Goal: Task Accomplishment & Management: Complete application form

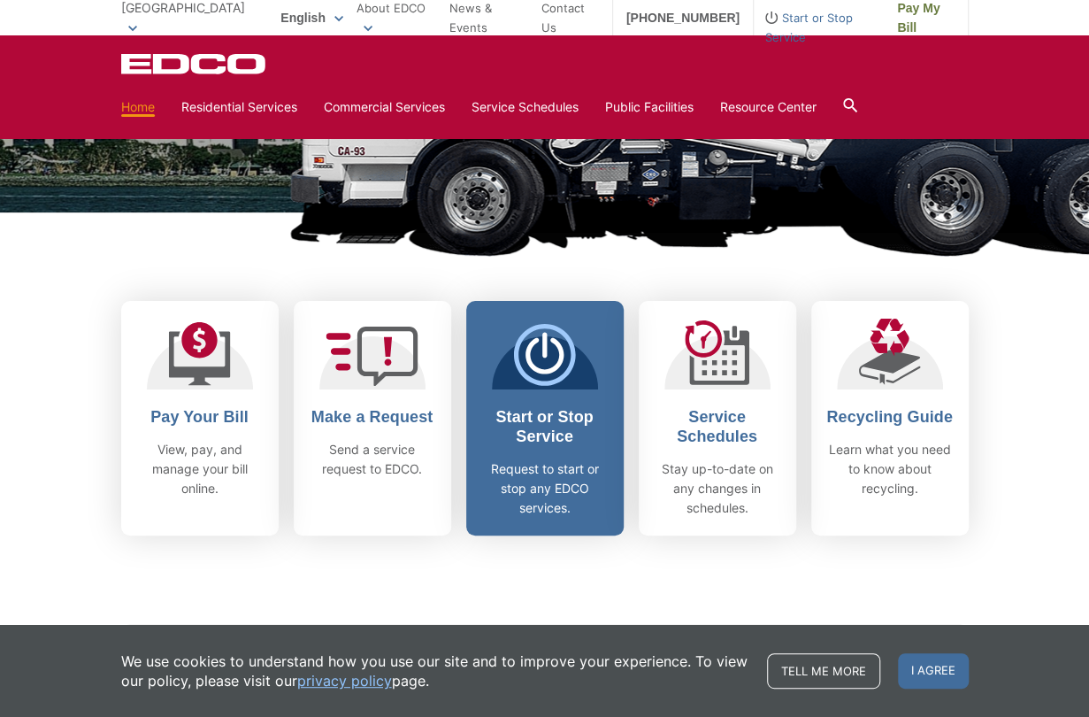
click at [556, 413] on h2 "Start or Stop Service" at bounding box center [545, 426] width 131 height 39
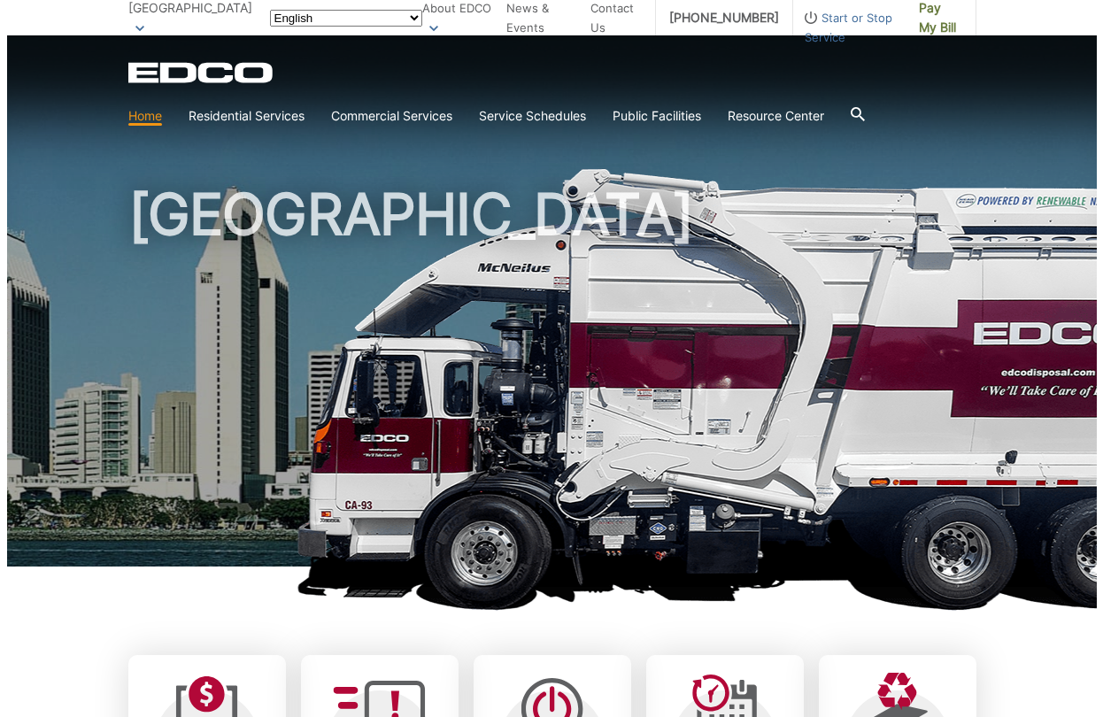
scroll to position [354, 0]
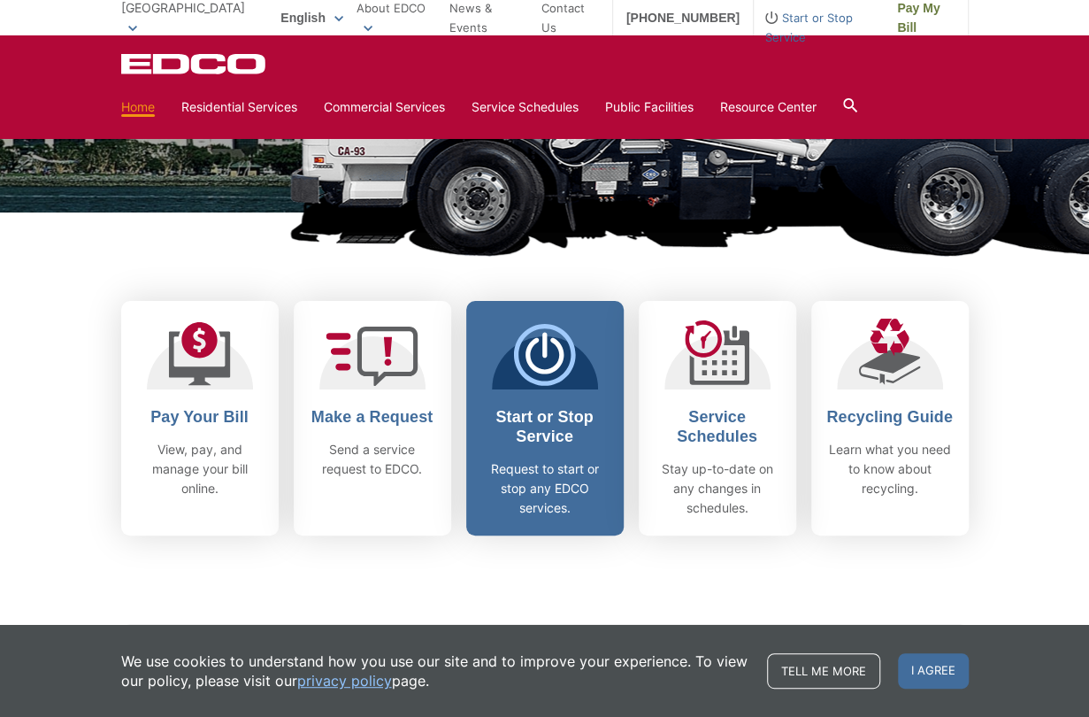
click at [548, 359] on icon at bounding box center [544, 355] width 62 height 62
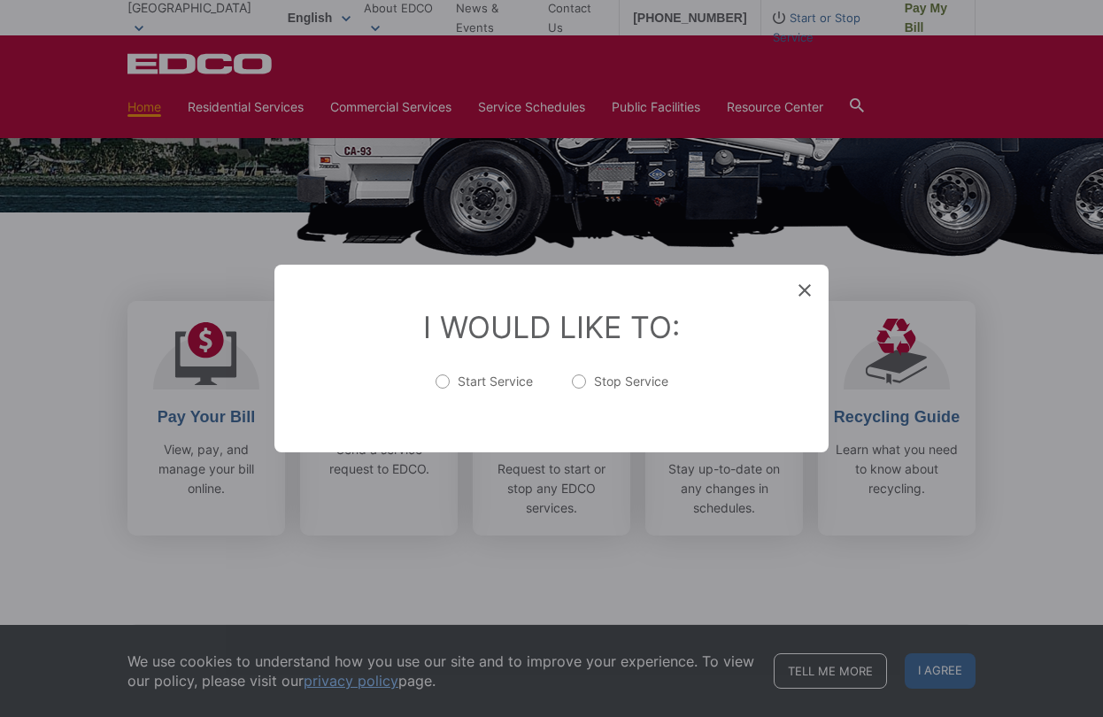
click at [440, 379] on label "Start Service" at bounding box center [483, 390] width 97 height 35
radio input "true"
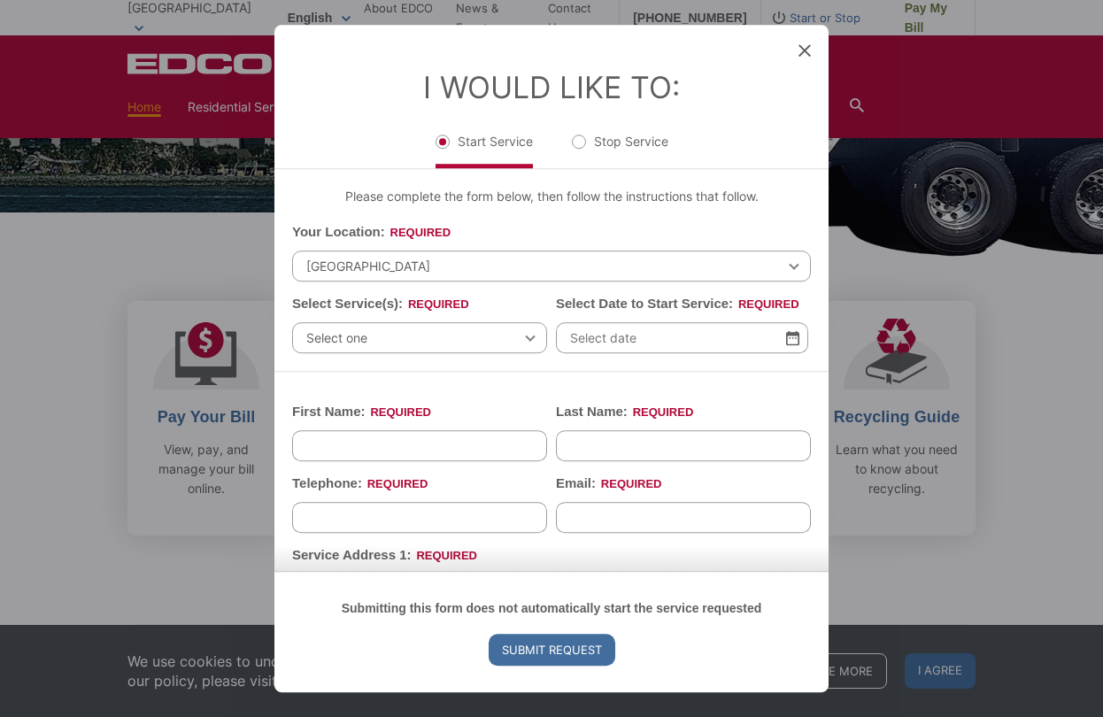
click at [380, 335] on span "Select one" at bounding box center [419, 337] width 255 height 31
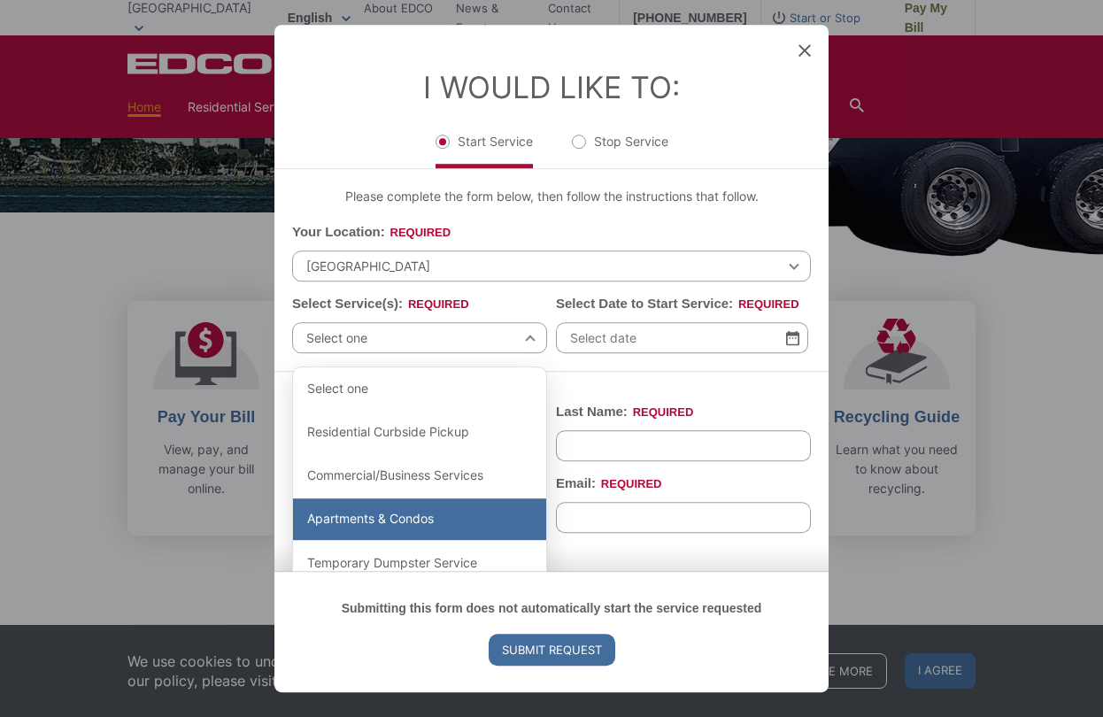
click at [386, 519] on div "Apartments & Condos" at bounding box center [419, 519] width 253 height 42
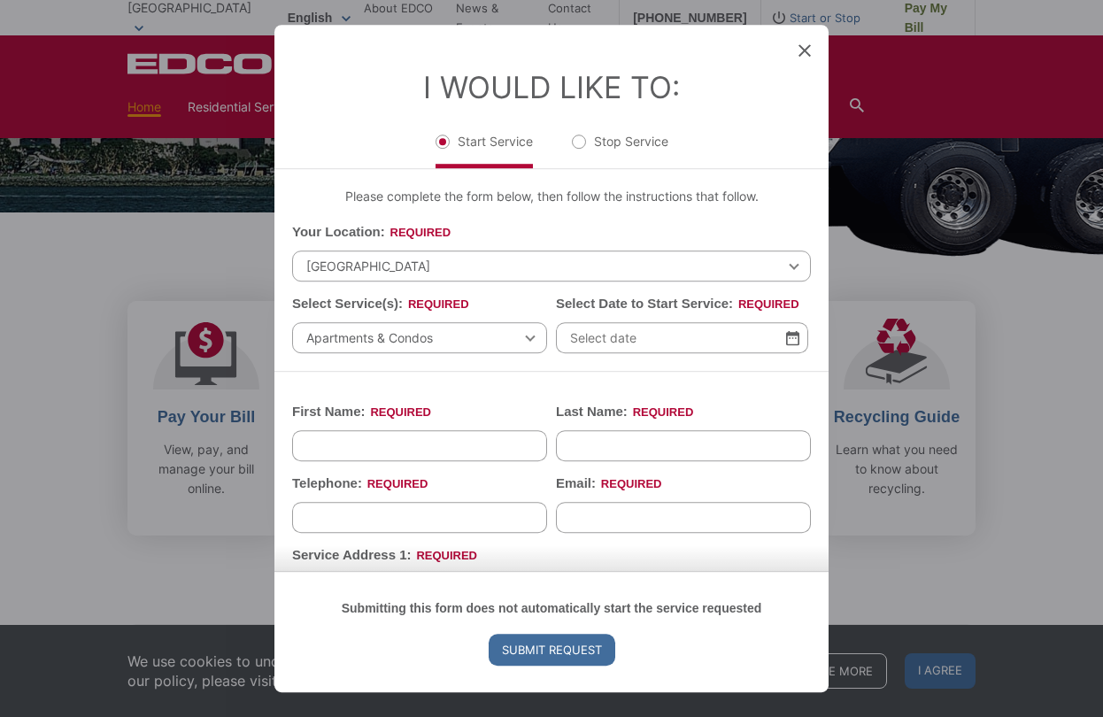
click at [631, 336] on input "Select Date to Start Service: *" at bounding box center [682, 337] width 252 height 31
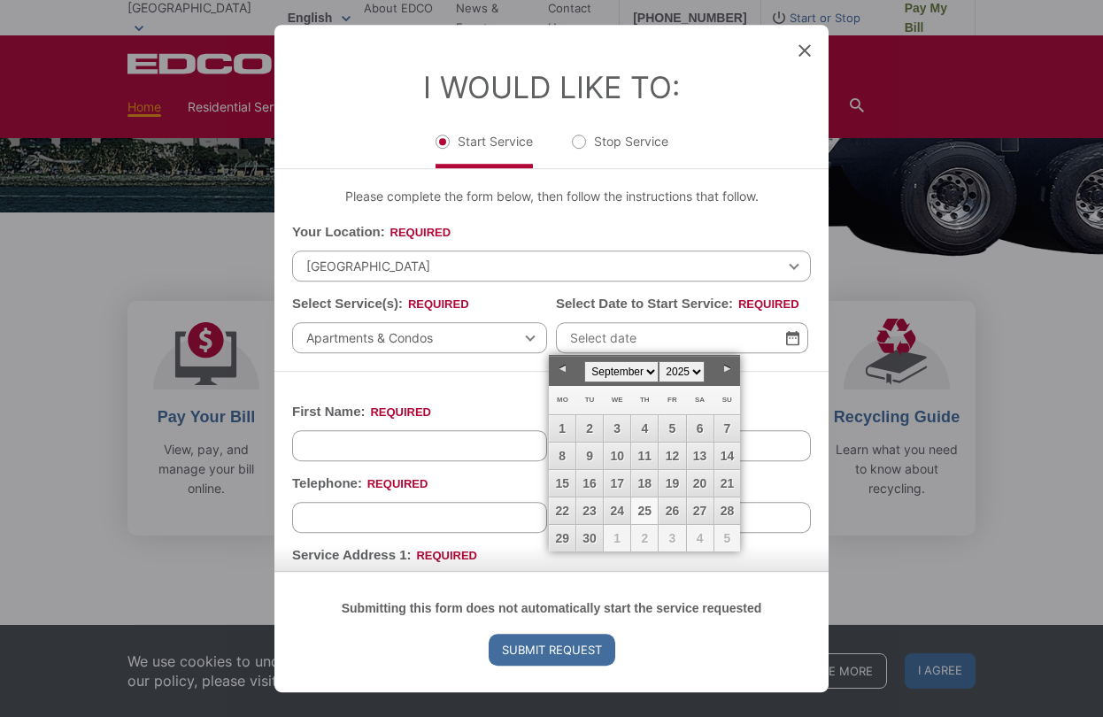
click at [641, 508] on link "25" at bounding box center [644, 510] width 27 height 27
type input "09/25/2025"
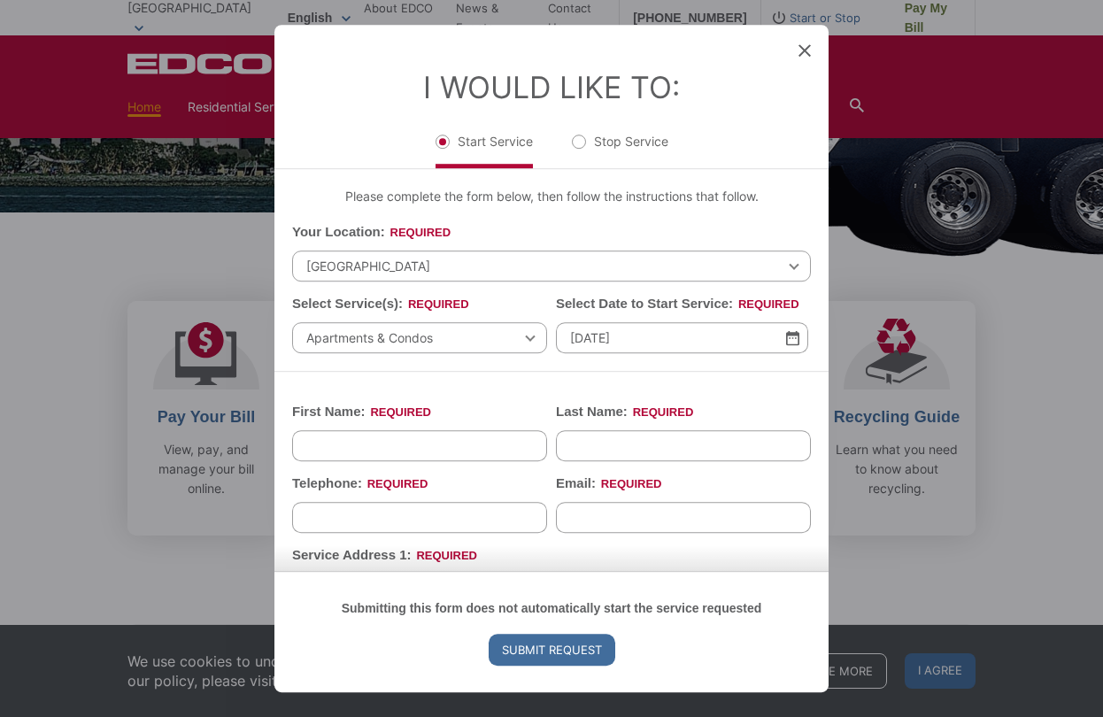
click at [389, 449] on input "First Name: *" at bounding box center [419, 445] width 255 height 31
type input "Sean"
type input "McCoy"
type input "6195739231"
type input "smccoylv@gmail.com"
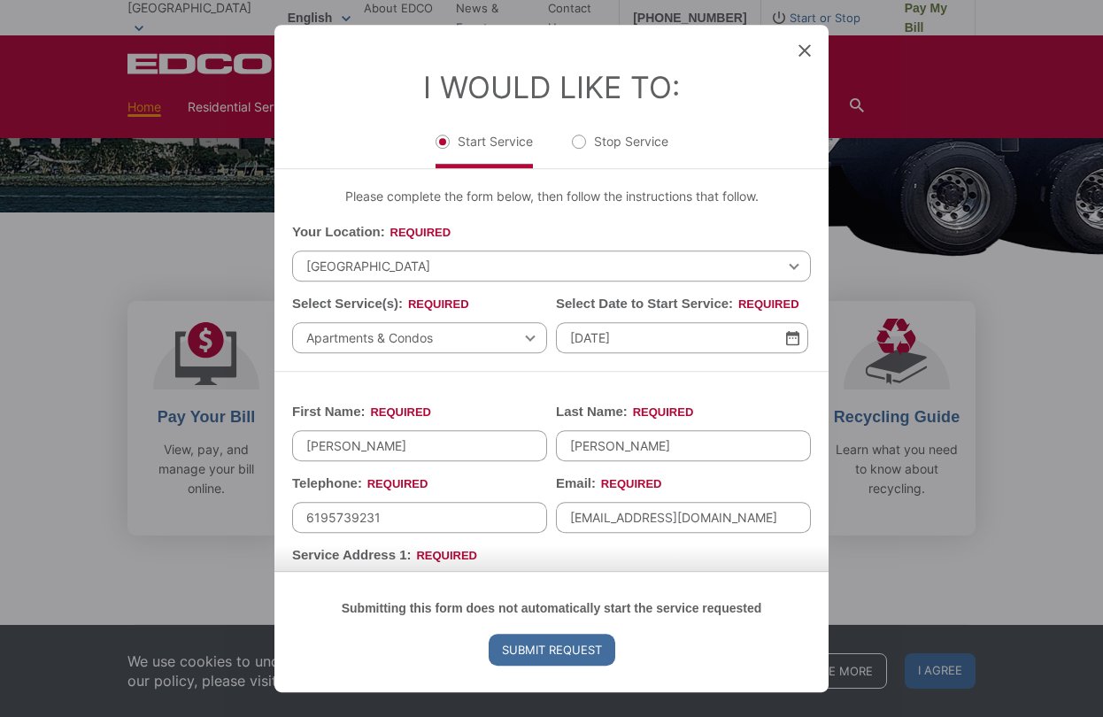
type input "92054"
type input "(619) 573-9231"
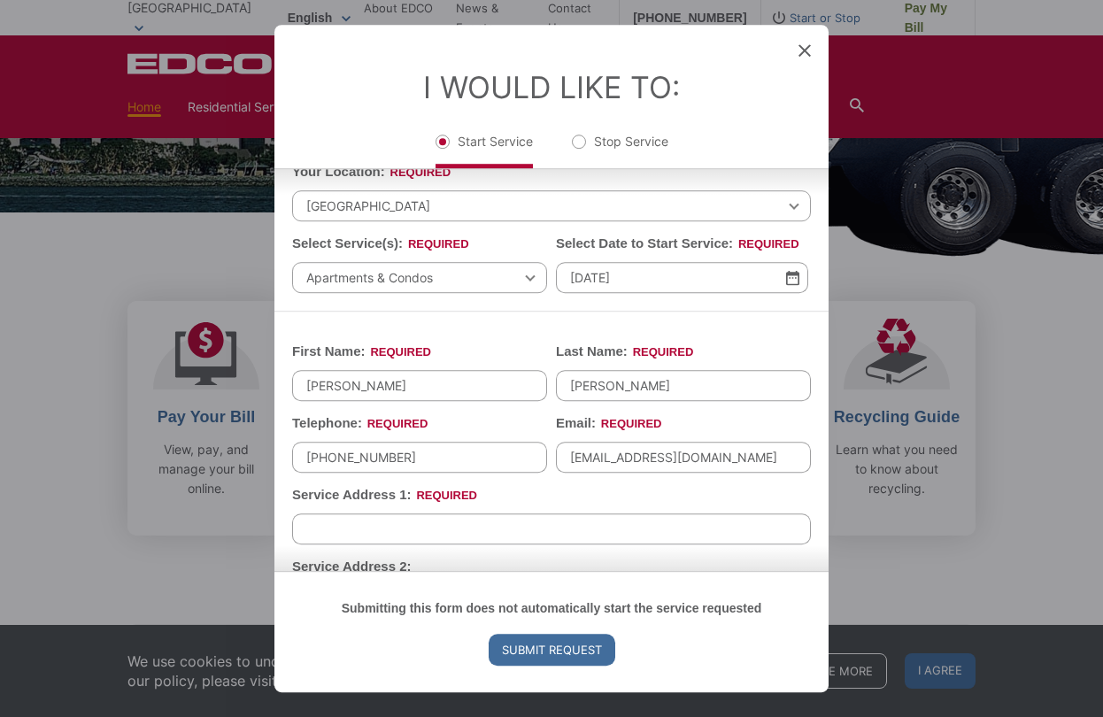
scroll to position [88, 0]
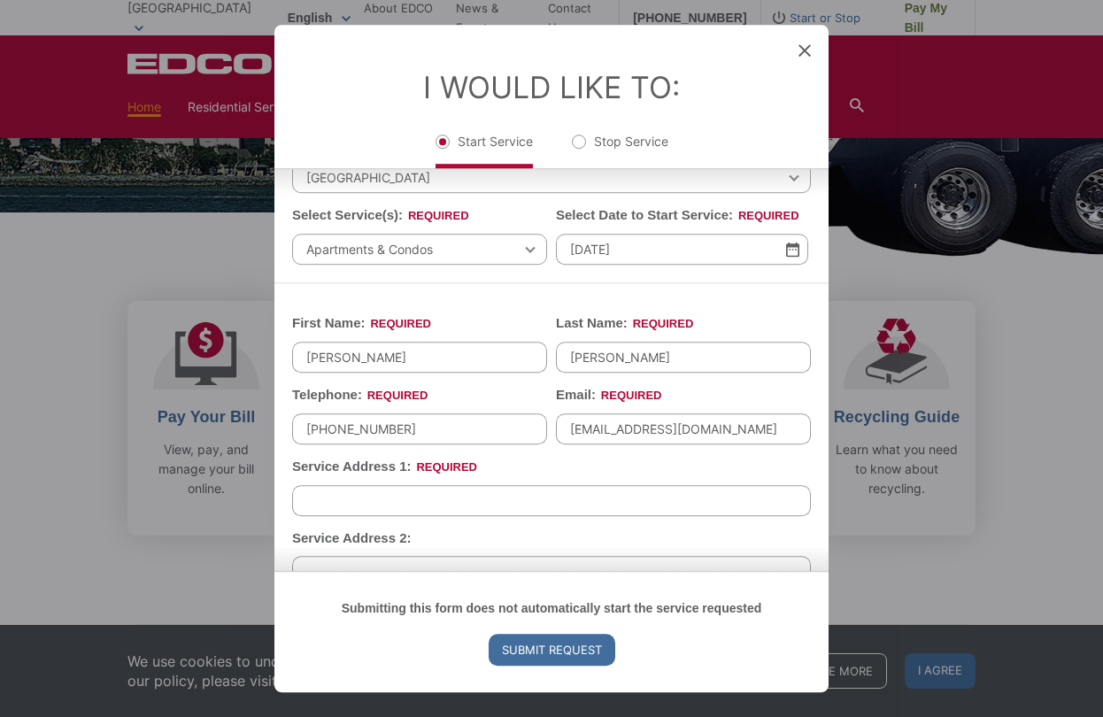
drag, startPoint x: 683, startPoint y: 425, endPoint x: 610, endPoint y: 427, distance: 73.5
click at [607, 427] on input "smccoylv@gmail.com" at bounding box center [683, 428] width 255 height 31
type input "smccoy@fandfinc.com"
click at [489, 463] on li "Service Address 1: *" at bounding box center [551, 486] width 519 height 59
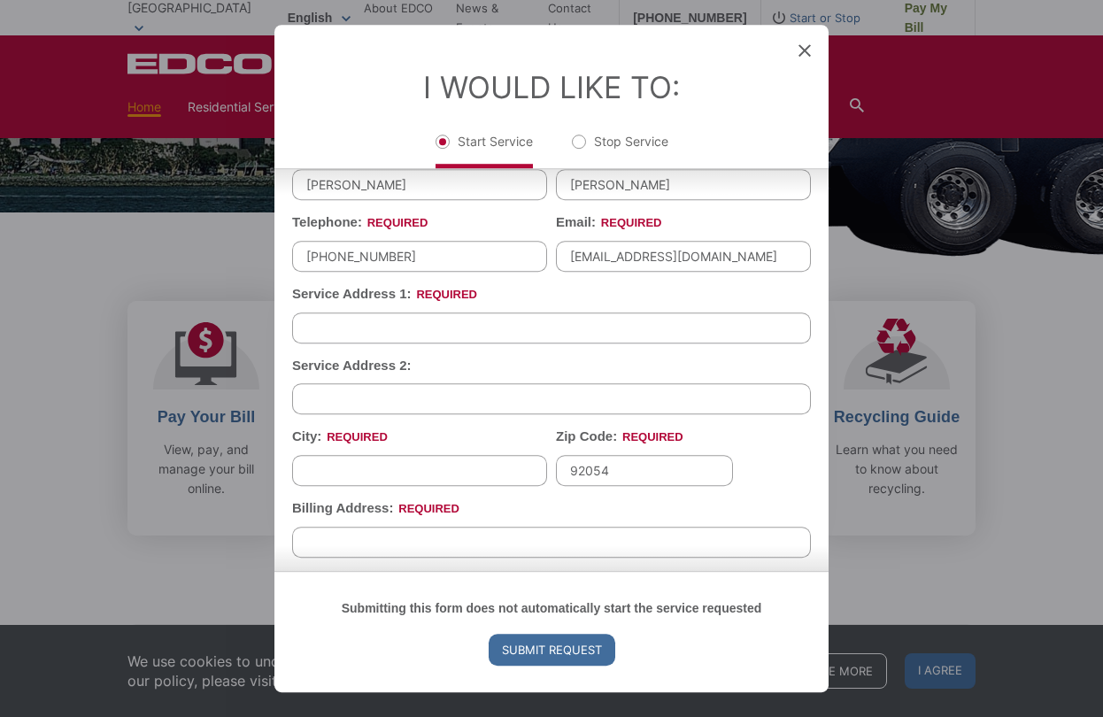
scroll to position [265, 0]
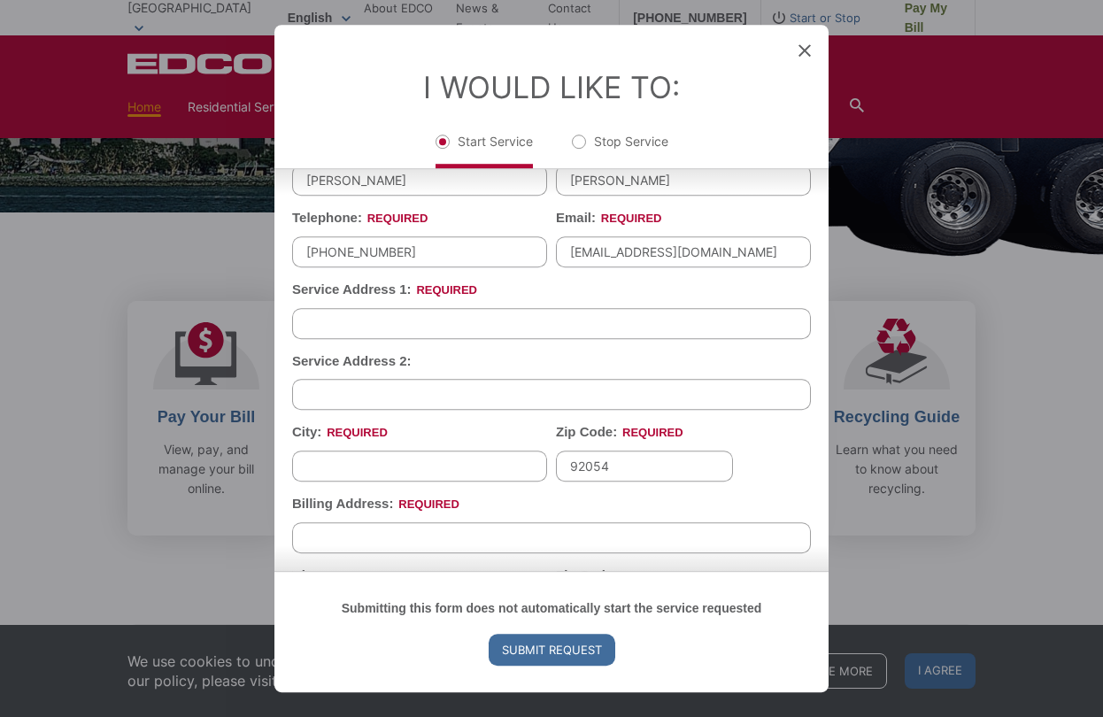
click at [412, 310] on input "Service Address 1: *" at bounding box center [551, 323] width 519 height 31
type input "315 Prospect Street"
click at [389, 455] on input "City: *" at bounding box center [419, 465] width 255 height 31
type input "La Jolla"
click at [611, 450] on input "92054" at bounding box center [644, 465] width 177 height 31
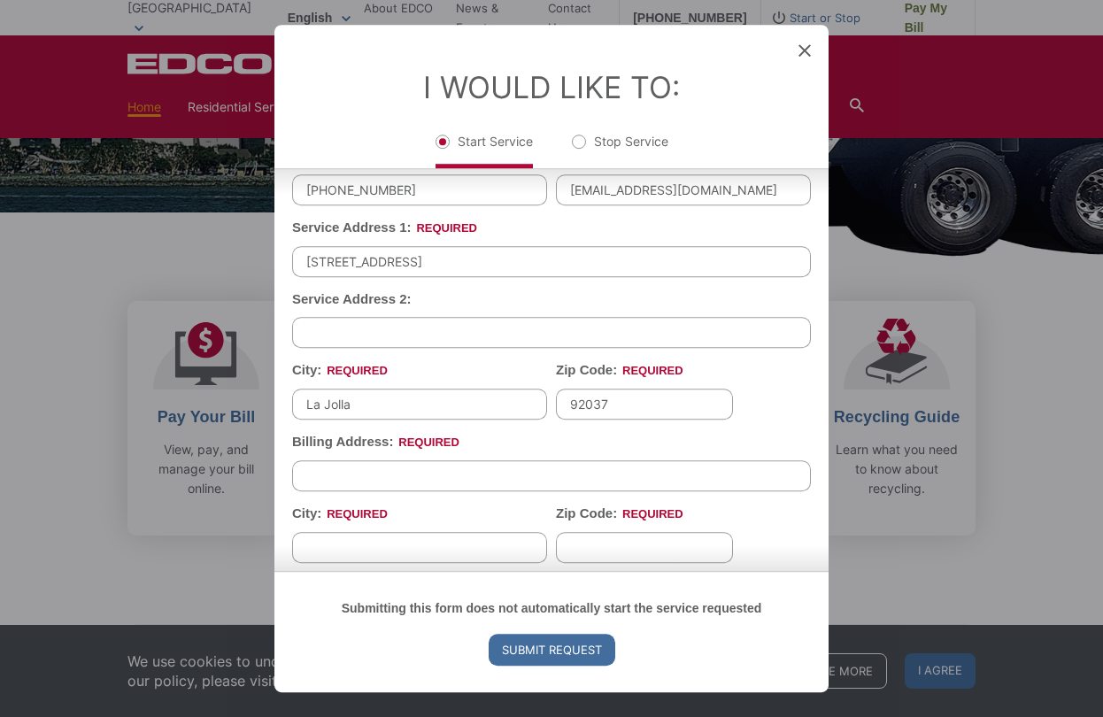
scroll to position [442, 0]
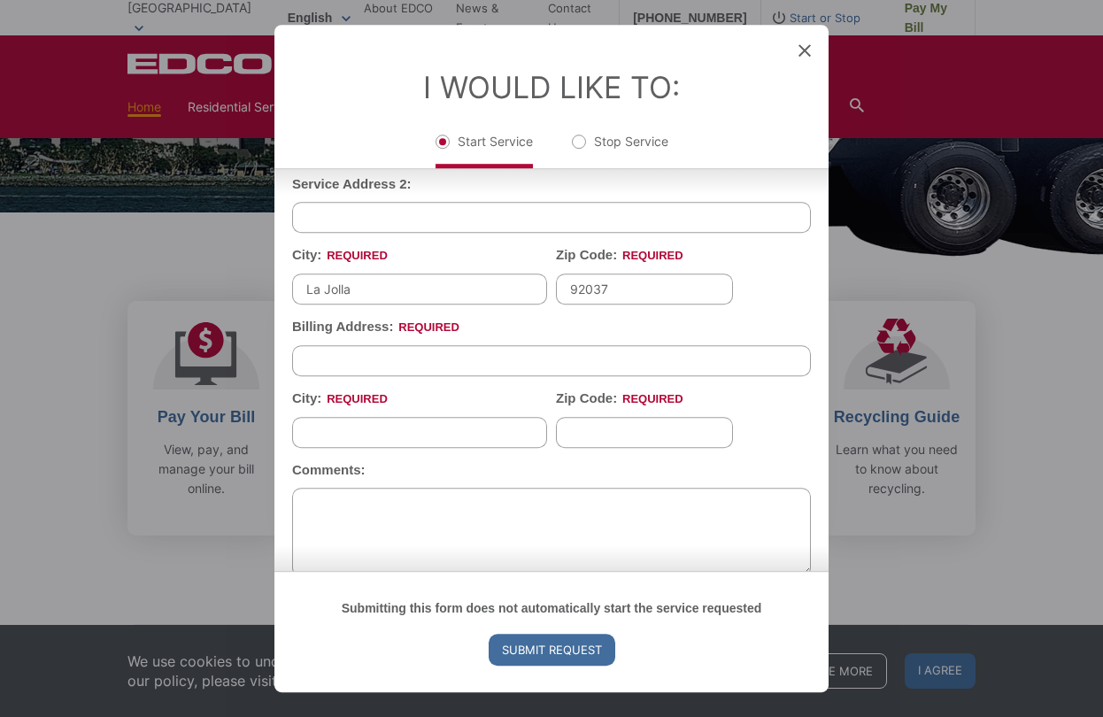
type input "92037"
click at [416, 351] on input "Billing Address: *" at bounding box center [551, 360] width 519 height 31
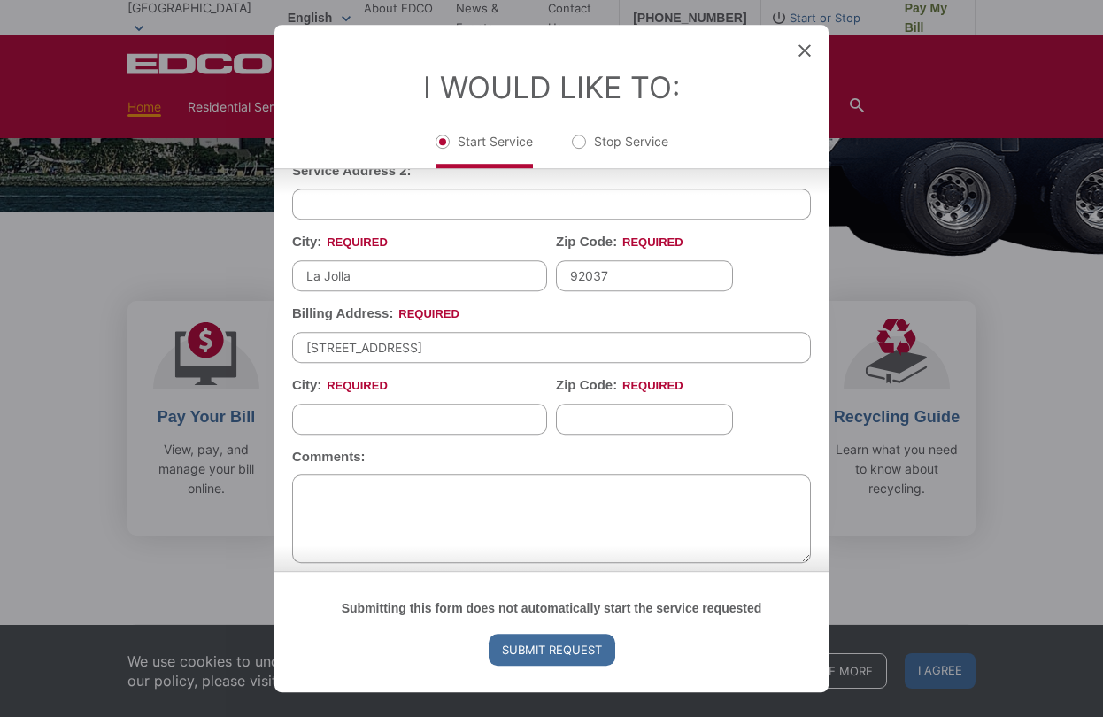
scroll to position [459, 0]
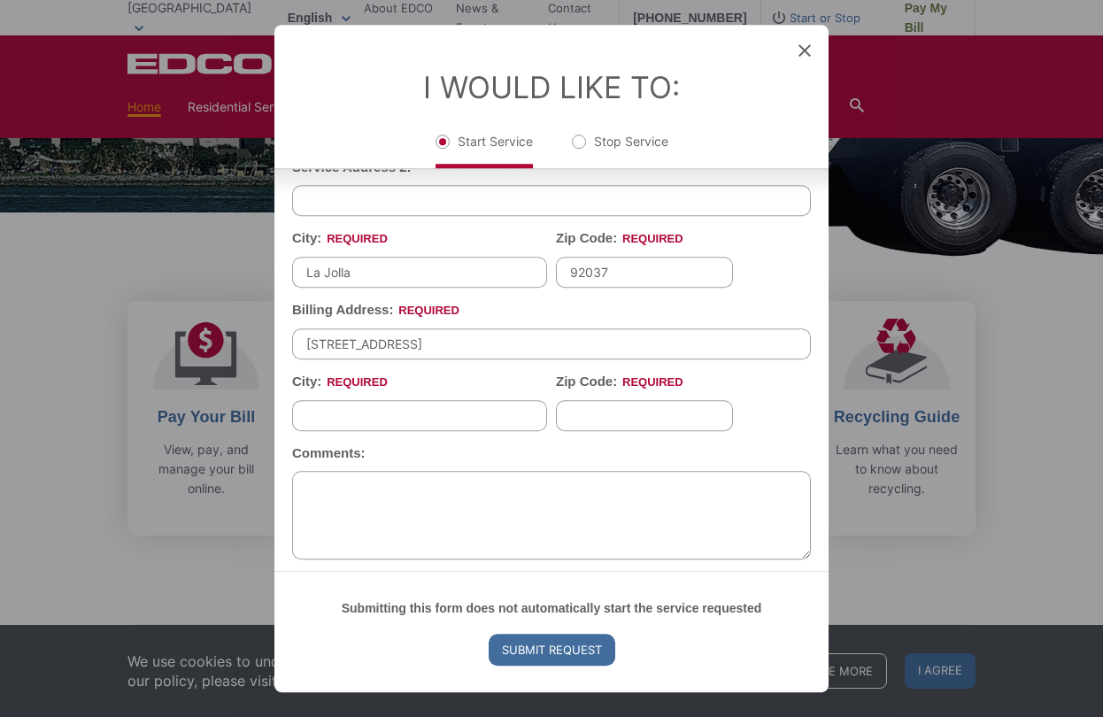
click at [444, 335] on input "3636 Nobel Dr." at bounding box center [551, 343] width 519 height 31
type input "3636 Nobel Dr. #100"
click at [411, 403] on input "City: *" at bounding box center [419, 415] width 255 height 31
type input "[GEOGRAPHIC_DATA]"
type input "92122"
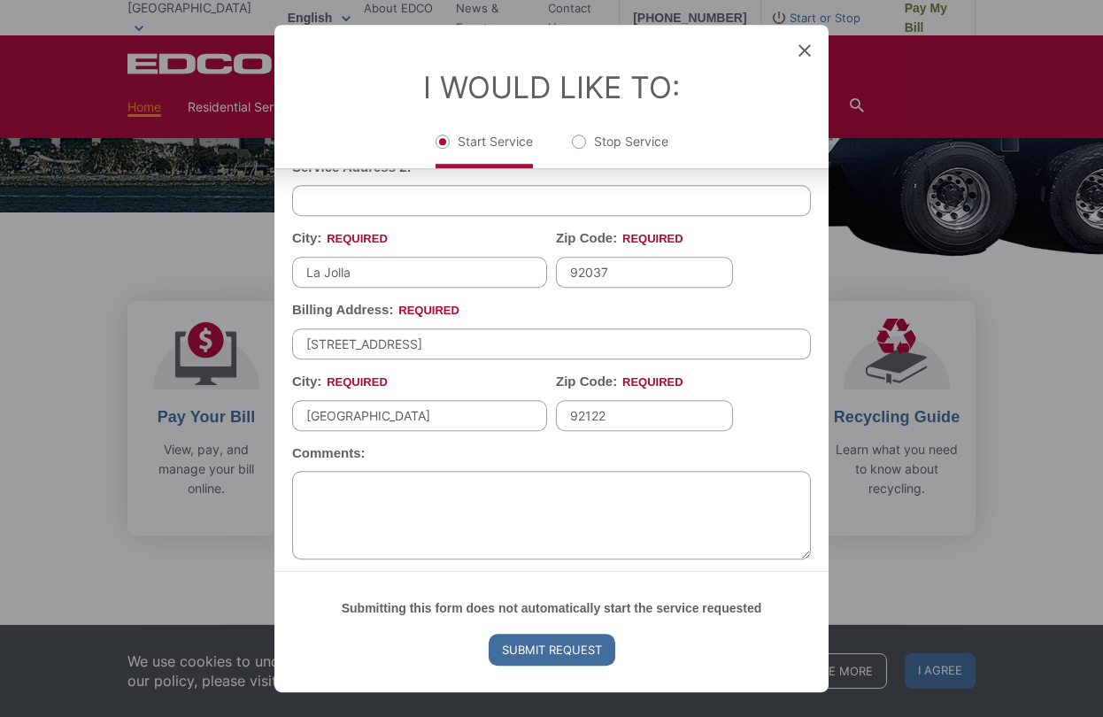
click at [430, 485] on textarea "Comments:" at bounding box center [551, 515] width 519 height 88
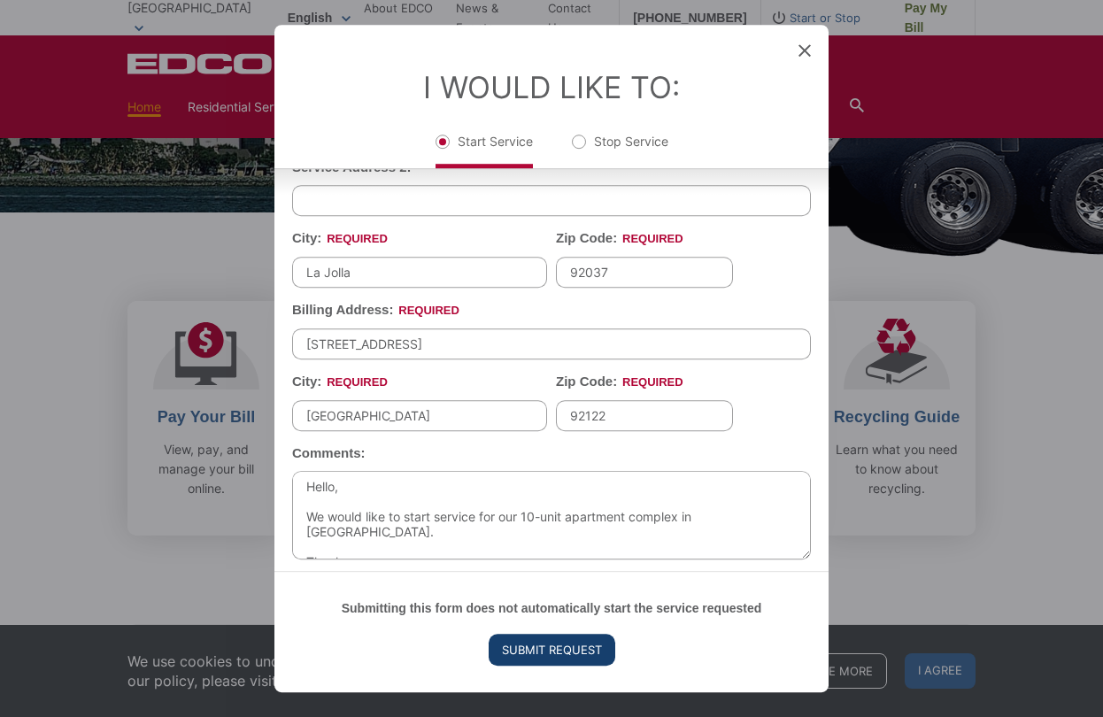
type textarea "Hello, We would like to start service for our 10-unit apartment complex in La J…"
click at [540, 647] on input "Submit Request" at bounding box center [552, 650] width 127 height 32
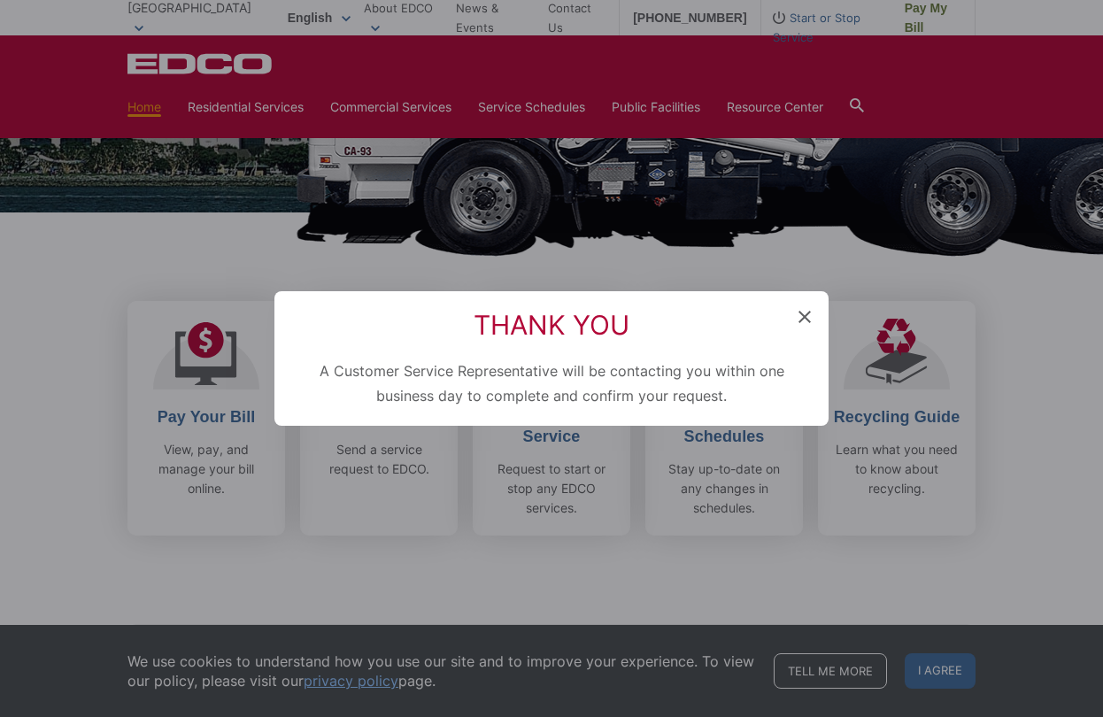
scroll to position [0, 0]
